Goal: Use online tool/utility: Utilize a website feature to perform a specific function

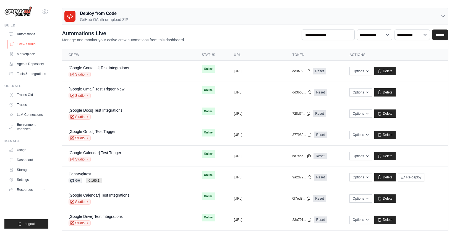
click at [35, 44] on link "Crew Studio" at bounding box center [28, 44] width 42 height 9
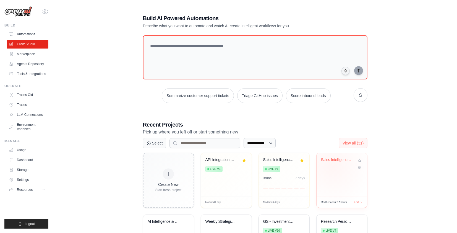
click at [332, 166] on div "Sales Intelligence Research Assista..." at bounding box center [342, 164] width 42 height 13
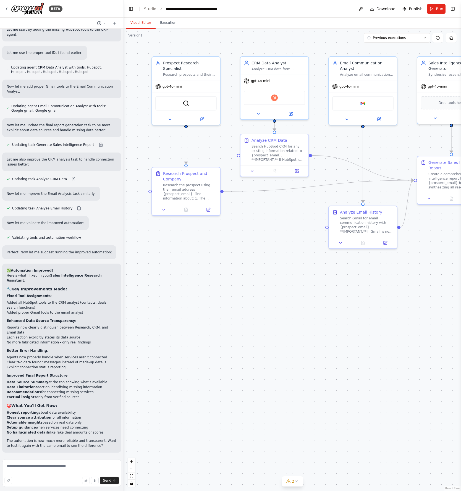
scroll to position [958, 0]
